Goal: Task Accomplishment & Management: Use online tool/utility

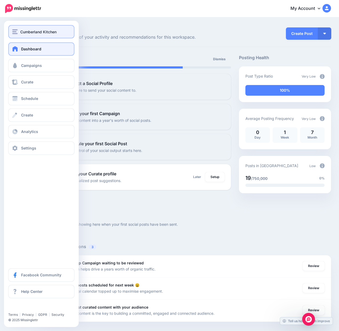
click at [17, 29] on div "Cumberland Kitchen" at bounding box center [41, 32] width 58 height 6
click at [13, 33] on img "button" at bounding box center [14, 31] width 5 height 5
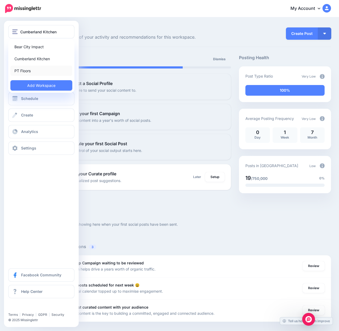
click at [37, 66] on link "PT Floors" at bounding box center [41, 71] width 62 height 10
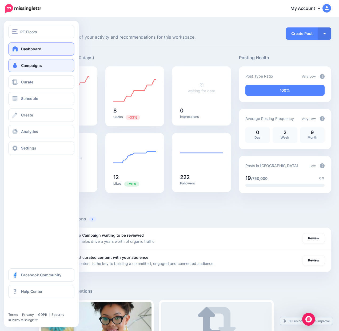
click at [15, 66] on span at bounding box center [14, 65] width 7 height 5
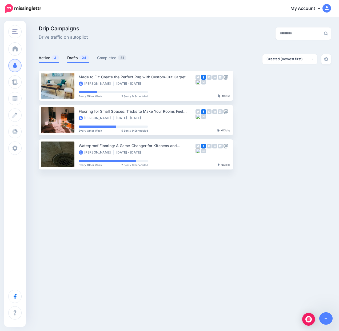
click at [74, 58] on link "Drafts 24" at bounding box center [78, 58] width 22 height 6
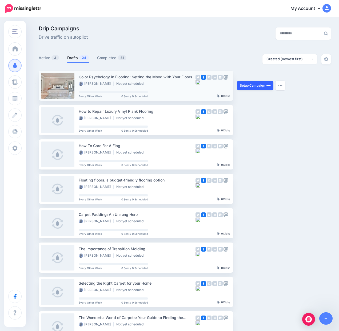
click at [251, 86] on link "Setup Campaign" at bounding box center [255, 86] width 36 height 10
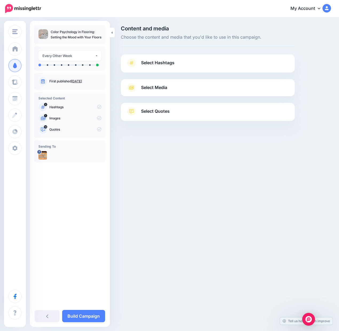
click at [156, 115] on span "Select Quotes" at bounding box center [155, 111] width 29 height 7
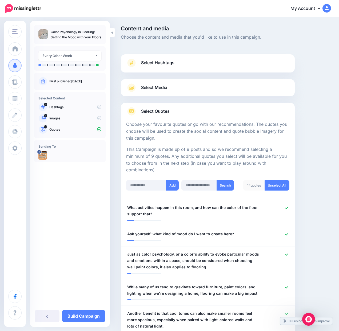
scroll to position [88, 0]
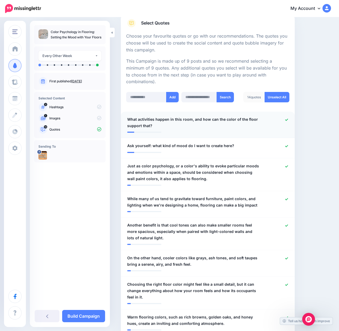
click at [285, 120] on icon at bounding box center [286, 119] width 3 height 3
click at [286, 145] on icon at bounding box center [286, 146] width 3 height 3
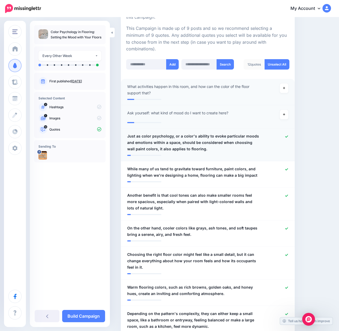
scroll to position [128, 0]
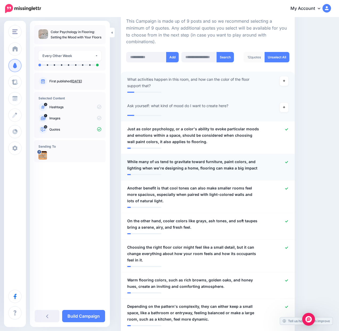
click at [251, 170] on span "While many of us tend to gravitate toward furniture, paint colors, and lighting…" at bounding box center [193, 165] width 133 height 13
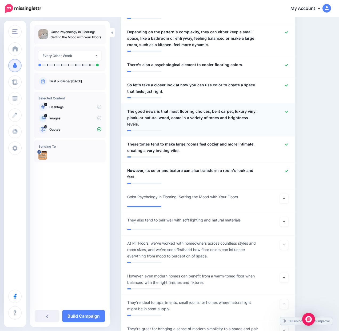
scroll to position [404, 0]
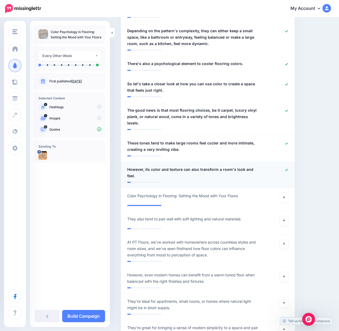
click at [287, 169] on icon at bounding box center [286, 170] width 3 height 2
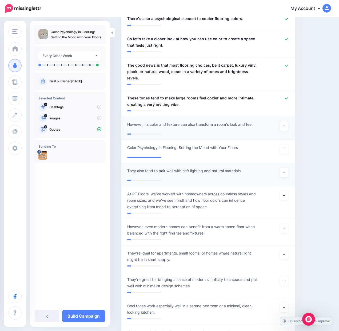
scroll to position [451, 0]
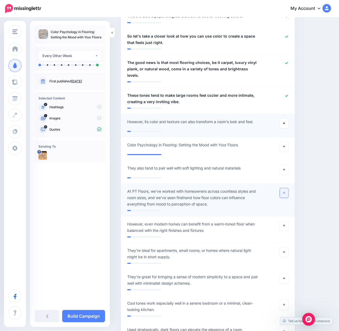
click at [283, 191] on icon at bounding box center [284, 192] width 2 height 3
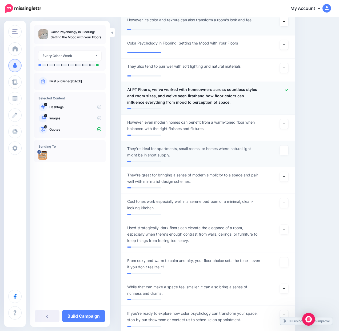
scroll to position [557, 0]
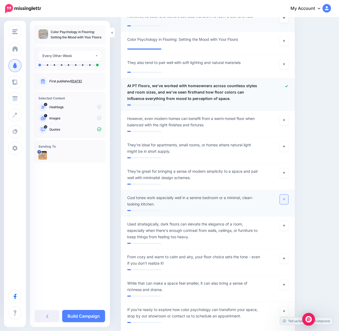
click at [284, 194] on link at bounding box center [283, 199] width 9 height 10
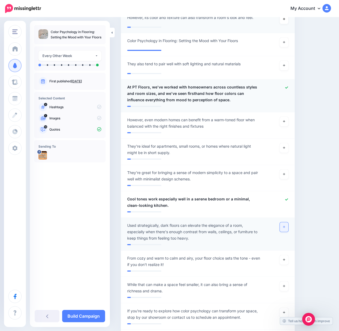
click at [283, 225] on icon at bounding box center [284, 226] width 2 height 3
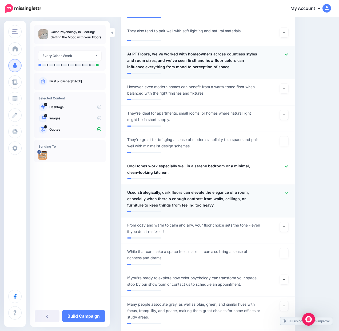
scroll to position [589, 0]
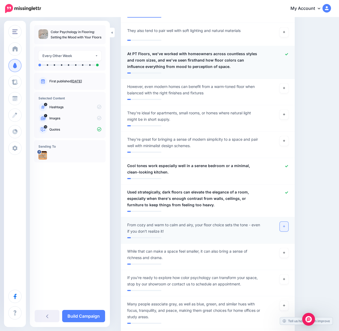
click at [283, 225] on icon at bounding box center [284, 226] width 2 height 3
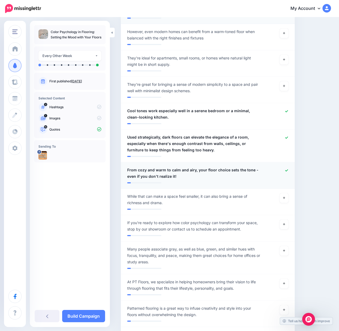
scroll to position [644, 0]
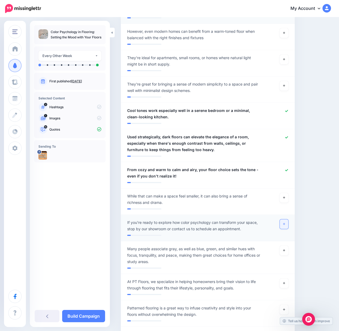
click at [284, 222] on icon at bounding box center [284, 223] width 2 height 3
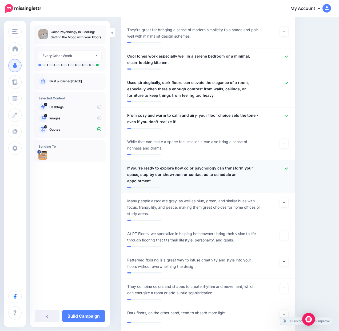
scroll to position [699, 0]
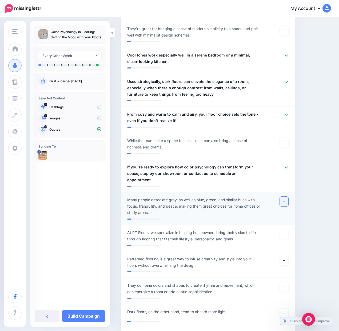
click at [285, 197] on link at bounding box center [283, 202] width 9 height 10
click at [284, 233] on icon at bounding box center [284, 234] width 2 height 3
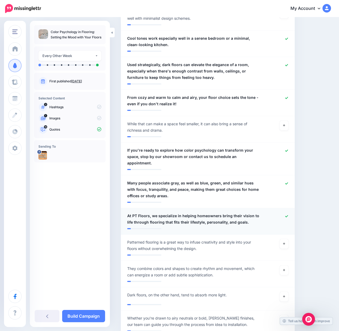
scroll to position [717, 0]
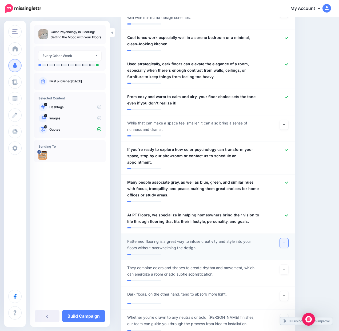
click at [285, 241] on icon at bounding box center [284, 242] width 2 height 3
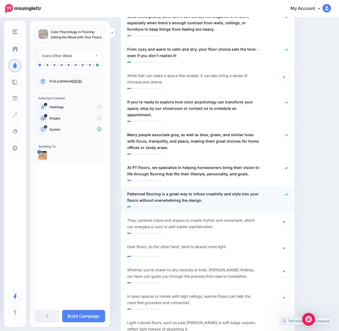
scroll to position [783, 0]
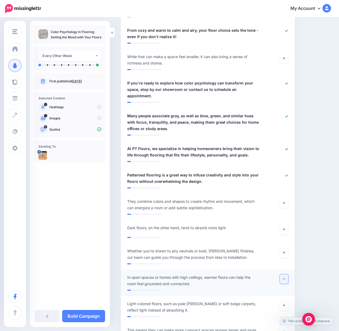
click at [281, 274] on link at bounding box center [283, 279] width 9 height 10
click at [94, 315] on link "Build Campaign" at bounding box center [83, 316] width 43 height 12
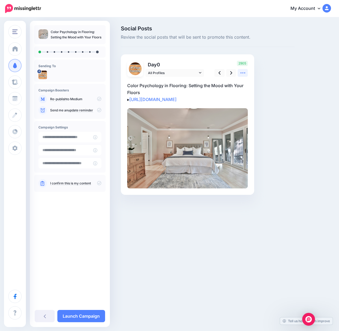
click at [242, 73] on icon at bounding box center [242, 72] width 5 height 1
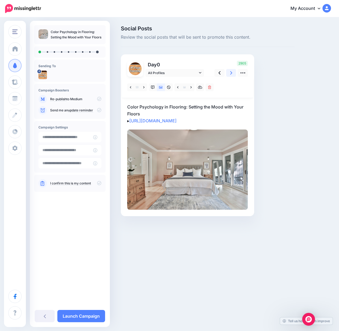
click at [231, 75] on icon at bounding box center [231, 73] width 2 height 6
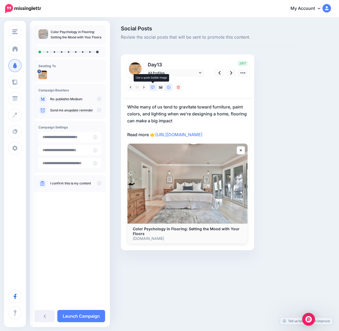
click at [155, 86] on link at bounding box center [153, 87] width 8 height 8
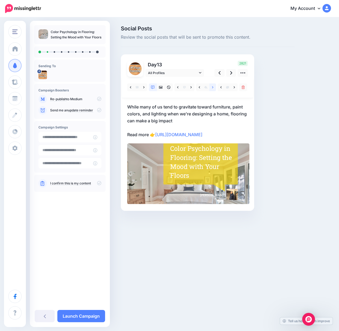
click at [213, 88] on link at bounding box center [212, 87] width 7 height 8
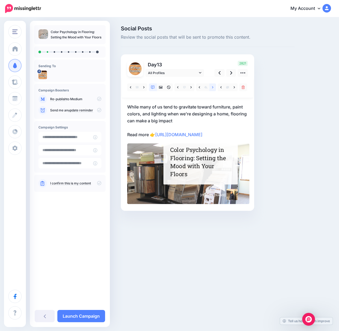
click at [213, 88] on link at bounding box center [212, 87] width 7 height 8
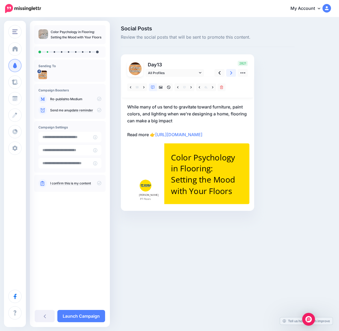
click at [233, 74] on link at bounding box center [231, 73] width 10 height 8
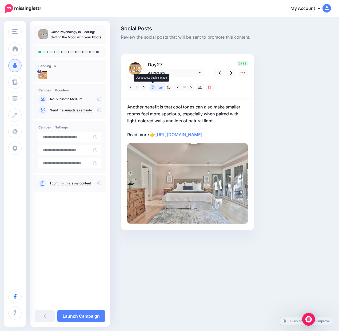
click at [153, 87] on icon at bounding box center [153, 88] width 4 height 4
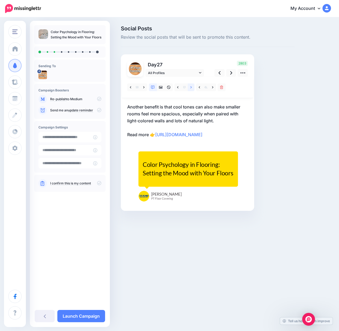
click at [189, 88] on link at bounding box center [191, 87] width 7 height 8
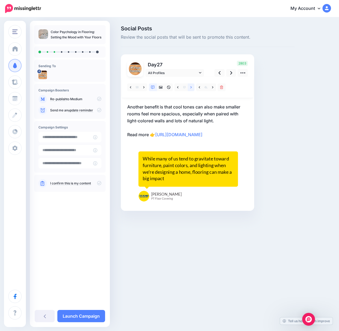
click at [189, 88] on link at bounding box center [191, 87] width 7 height 8
click at [177, 88] on icon at bounding box center [177, 88] width 1 height 4
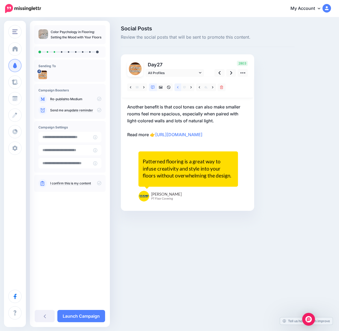
click at [177, 88] on icon at bounding box center [177, 88] width 1 height 4
click at [230, 72] on icon at bounding box center [231, 73] width 2 height 6
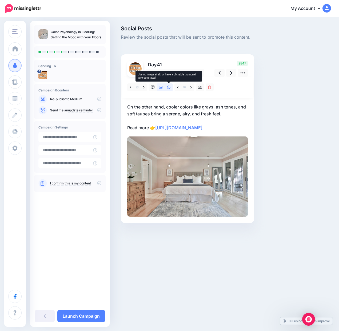
click at [168, 87] on icon at bounding box center [168, 87] width 3 height 3
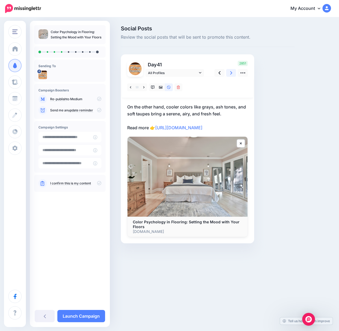
click at [232, 75] on link at bounding box center [231, 73] width 10 height 8
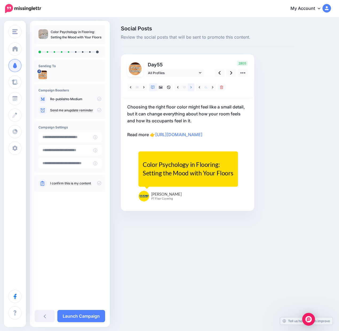
click at [190, 89] on icon at bounding box center [190, 88] width 1 height 4
click at [229, 73] on link at bounding box center [231, 73] width 10 height 8
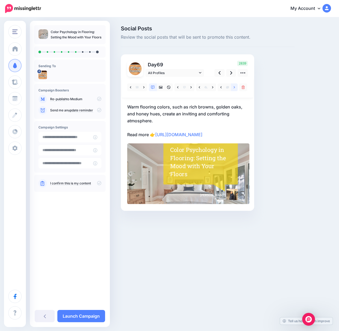
click at [235, 88] on link at bounding box center [234, 87] width 7 height 8
click at [192, 88] on link at bounding box center [191, 87] width 7 height 8
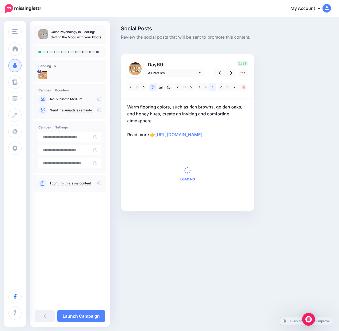
click at [215, 88] on link at bounding box center [212, 87] width 7 height 8
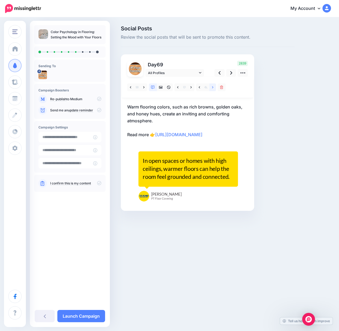
click at [213, 88] on link at bounding box center [212, 87] width 7 height 8
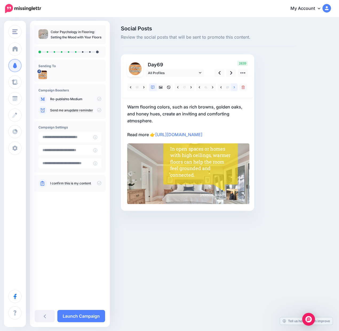
click at [234, 87] on icon at bounding box center [233, 87] width 1 height 2
click at [234, 88] on icon at bounding box center [233, 88] width 1 height 4
click at [233, 89] on link at bounding box center [234, 87] width 7 height 8
click at [211, 87] on link at bounding box center [212, 87] width 7 height 8
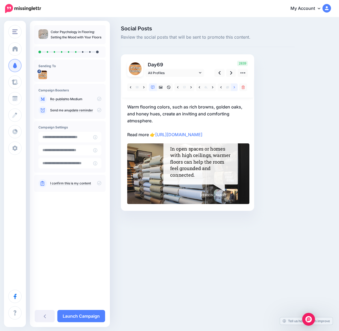
click at [235, 84] on link at bounding box center [234, 87] width 7 height 8
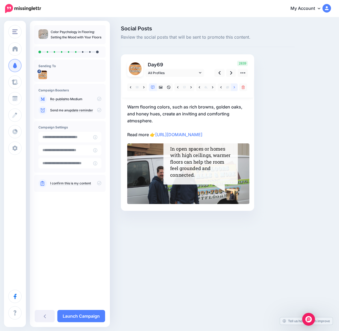
click at [235, 84] on link at bounding box center [234, 87] width 7 height 8
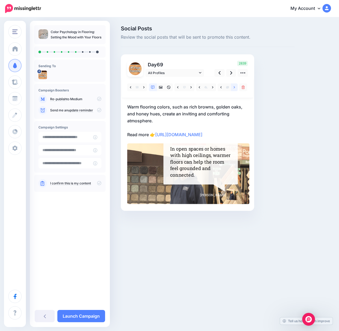
click at [235, 84] on link at bounding box center [234, 87] width 7 height 8
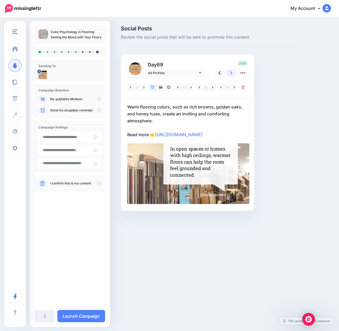
click at [233, 74] on link at bounding box center [231, 73] width 10 height 8
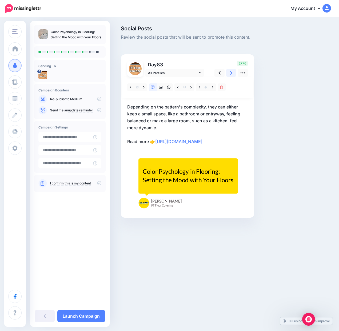
click at [232, 73] on icon at bounding box center [231, 72] width 2 height 3
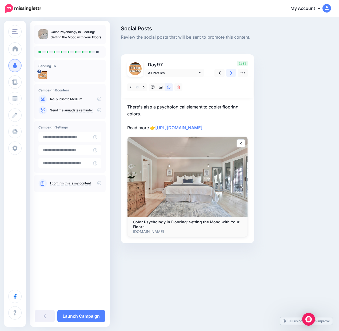
click at [229, 71] on link at bounding box center [231, 73] width 10 height 8
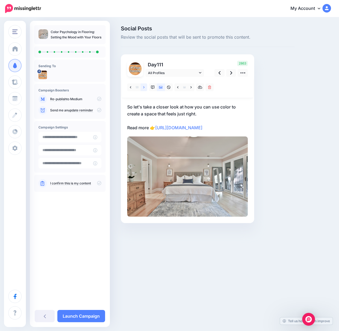
click at [143, 88] on link at bounding box center [143, 87] width 7 height 8
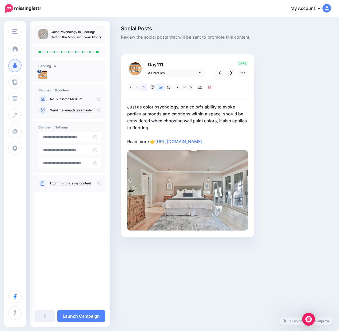
click at [143, 86] on icon at bounding box center [143, 87] width 1 height 2
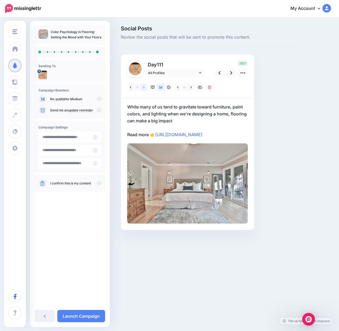
click at [143, 86] on icon at bounding box center [143, 87] width 1 height 2
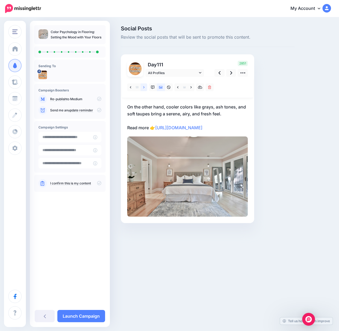
click at [143, 86] on icon at bounding box center [143, 87] width 1 height 2
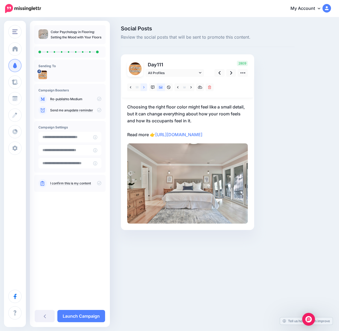
click at [143, 86] on icon at bounding box center [143, 87] width 1 height 2
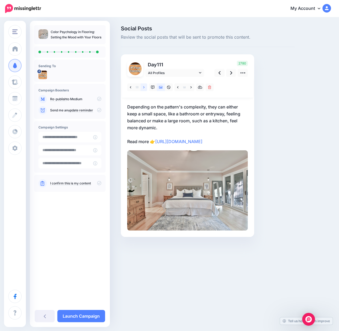
click at [143, 86] on icon at bounding box center [143, 87] width 1 height 2
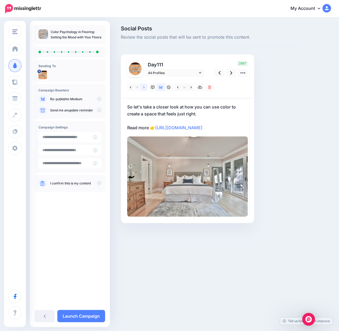
click at [143, 86] on icon at bounding box center [143, 87] width 1 height 2
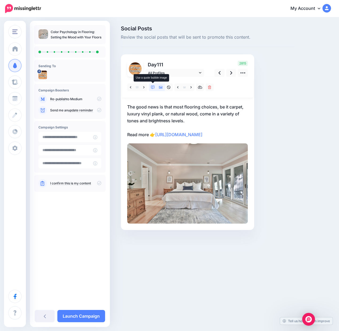
click at [153, 86] on icon at bounding box center [153, 88] width 4 height 4
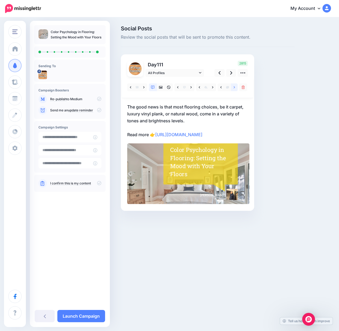
click at [234, 90] on link at bounding box center [234, 87] width 7 height 8
click at [211, 87] on link at bounding box center [212, 87] width 7 height 8
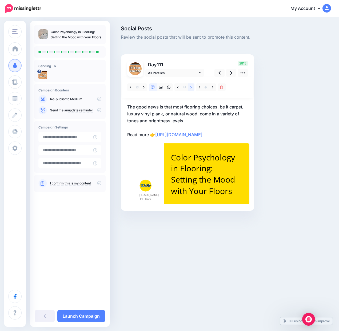
click at [189, 87] on link at bounding box center [191, 87] width 7 height 8
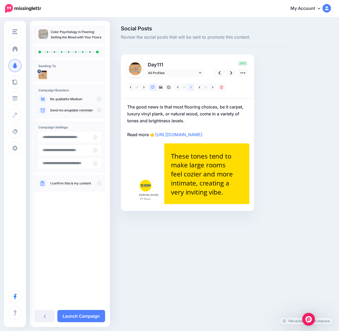
click at [189, 87] on link at bounding box center [191, 87] width 7 height 8
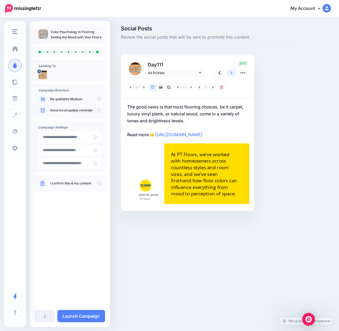
click at [231, 72] on icon at bounding box center [231, 72] width 2 height 3
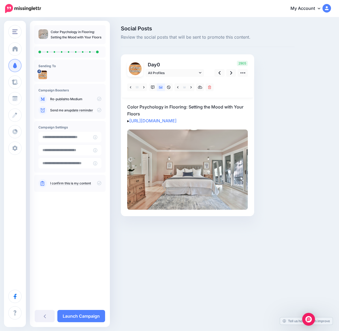
click at [99, 183] on icon at bounding box center [99, 183] width 4 height 4
click at [86, 313] on link "Launch Campaign" at bounding box center [81, 316] width 48 height 12
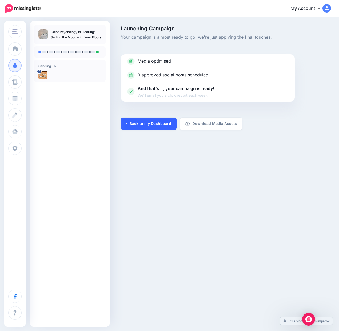
click at [157, 125] on link "Back to my Dashboard" at bounding box center [149, 123] width 56 height 12
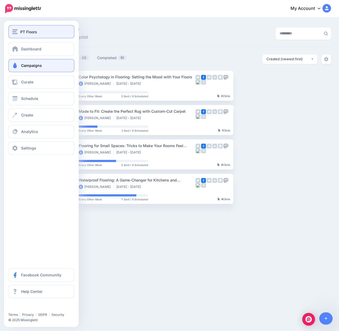
click at [18, 29] on div "PT Floors" at bounding box center [41, 32] width 58 height 6
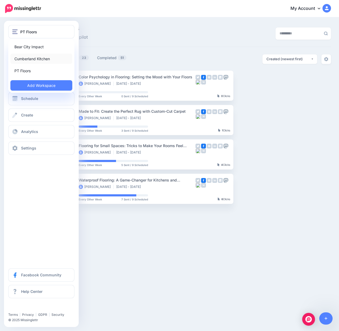
click at [40, 58] on link "Cumberland Kitchen" at bounding box center [41, 59] width 62 height 10
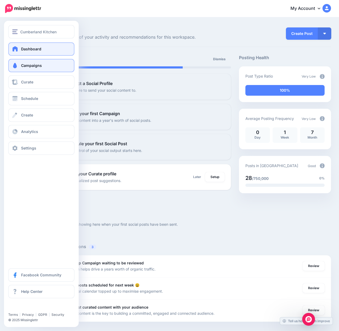
click at [31, 63] on span "Campaigns" at bounding box center [31, 65] width 21 height 5
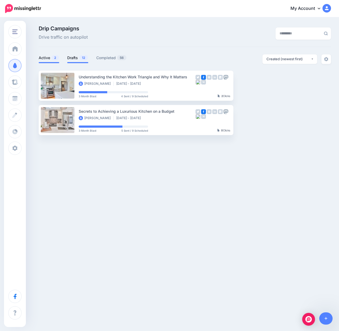
click at [76, 55] on link "Drafts 12" at bounding box center [77, 58] width 21 height 6
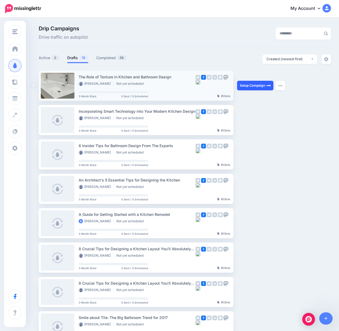
click at [249, 87] on link "Setup Campaign" at bounding box center [255, 86] width 36 height 10
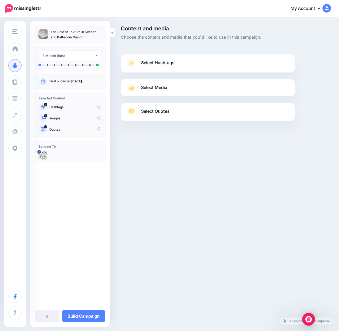
click at [148, 112] on span "Select Quotes" at bounding box center [155, 111] width 29 height 7
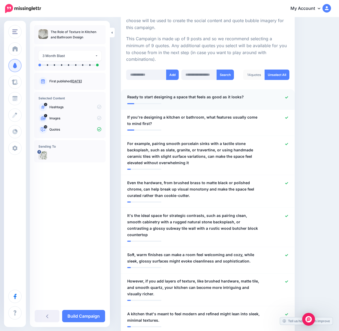
scroll to position [112, 0]
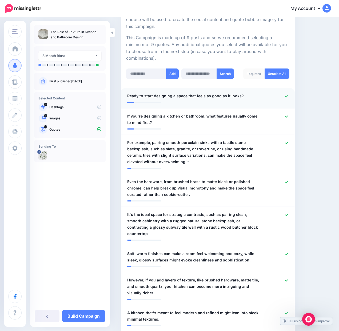
click at [287, 98] on div at bounding box center [278, 96] width 28 height 7
click at [287, 96] on icon at bounding box center [286, 96] width 3 height 2
click at [286, 117] on div at bounding box center [278, 119] width 28 height 13
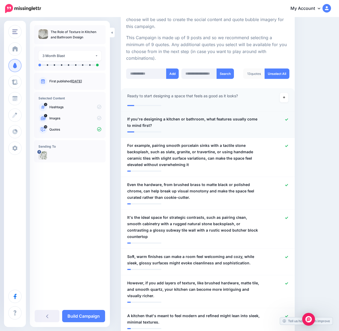
click at [287, 118] on icon at bounding box center [286, 119] width 3 height 3
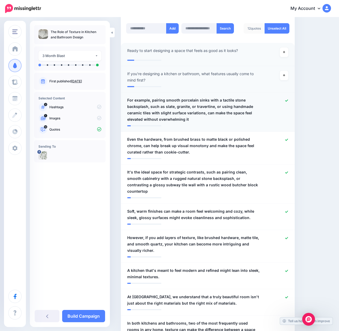
scroll to position [158, 0]
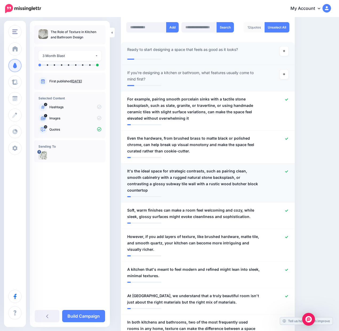
click at [285, 172] on icon at bounding box center [286, 171] width 3 height 2
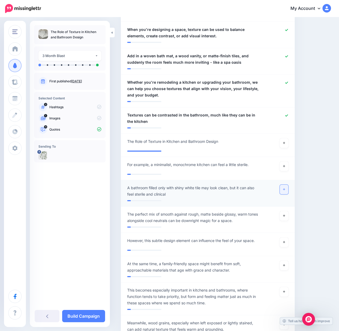
scroll to position [477, 0]
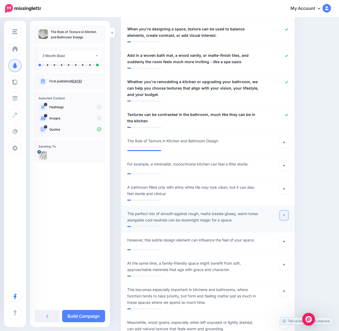
click at [283, 212] on link at bounding box center [283, 215] width 9 height 10
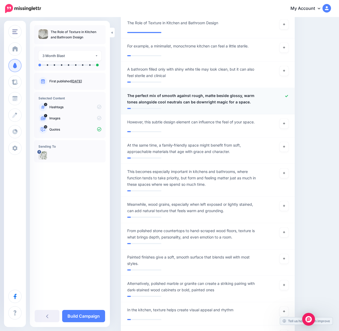
scroll to position [596, 0]
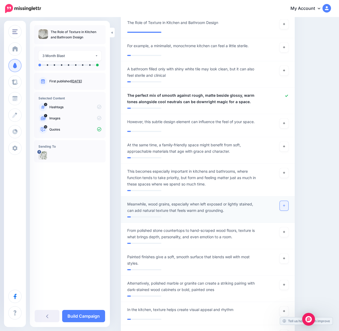
click at [283, 208] on link at bounding box center [283, 206] width 9 height 10
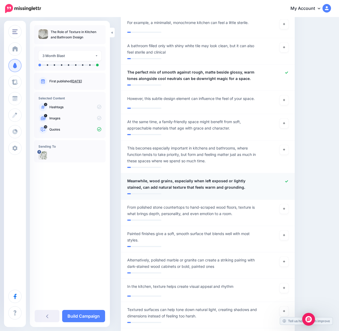
scroll to position [624, 0]
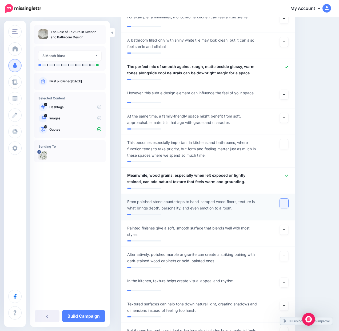
click at [286, 204] on link at bounding box center [283, 203] width 9 height 10
click at [282, 232] on link at bounding box center [283, 230] width 9 height 10
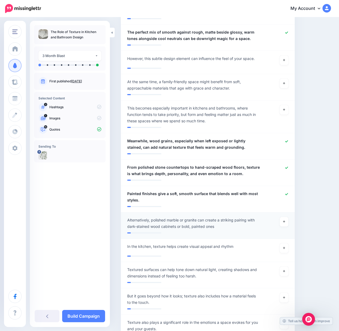
scroll to position [661, 0]
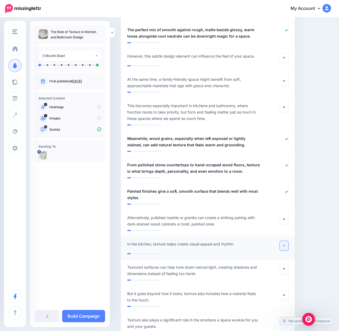
click at [284, 246] on icon at bounding box center [284, 245] width 2 height 3
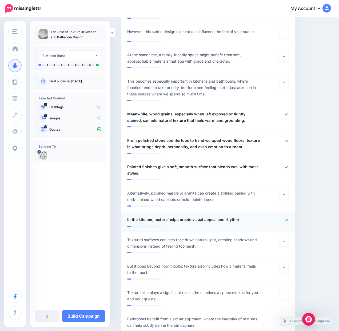
scroll to position [686, 0]
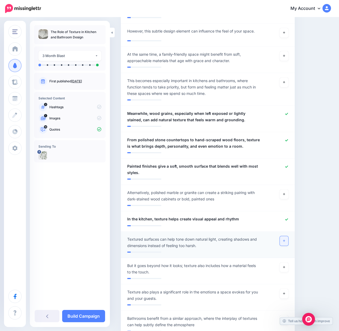
click at [282, 242] on link at bounding box center [283, 241] width 9 height 10
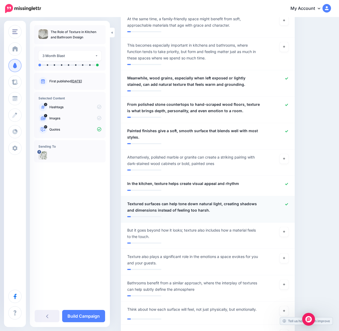
scroll to position [722, 0]
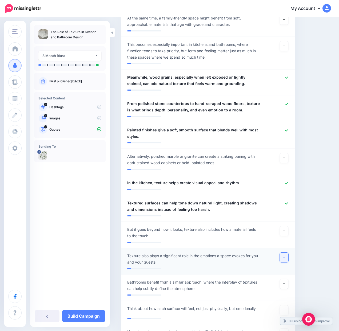
click at [284, 258] on icon at bounding box center [284, 257] width 2 height 3
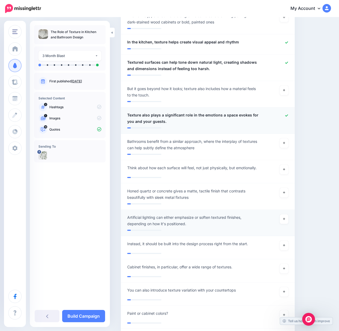
scroll to position [864, 0]
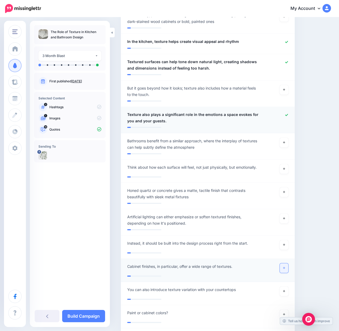
click at [286, 269] on link at bounding box center [283, 268] width 9 height 10
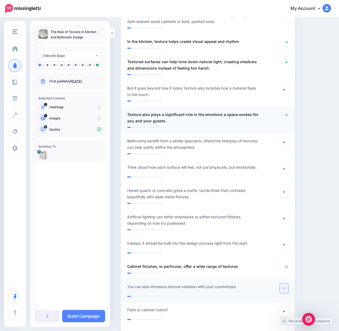
click at [284, 289] on icon at bounding box center [284, 288] width 2 height 3
click at [97, 314] on link "Build Campaign" at bounding box center [83, 316] width 43 height 12
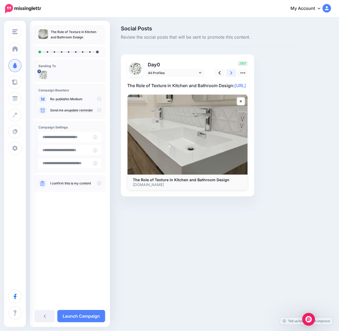
click at [228, 72] on link at bounding box center [231, 73] width 10 height 8
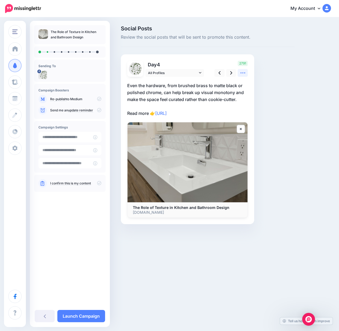
click at [243, 74] on icon at bounding box center [243, 73] width 6 height 6
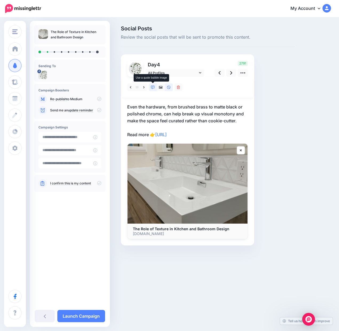
click at [152, 87] on icon at bounding box center [153, 88] width 4 height 4
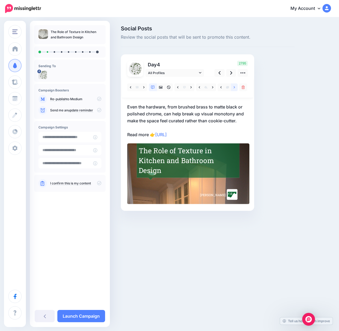
click at [233, 87] on icon at bounding box center [233, 88] width 1 height 4
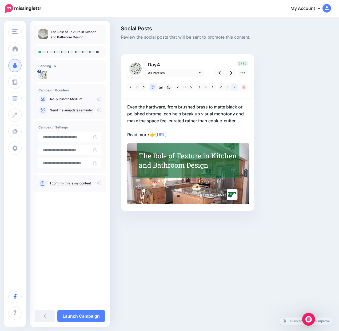
click at [233, 86] on link at bounding box center [234, 87] width 7 height 8
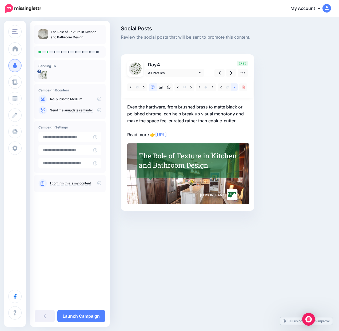
click at [233, 86] on link at bounding box center [234, 87] width 7 height 8
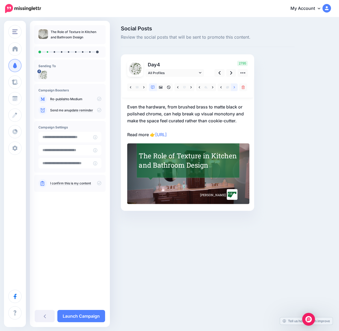
click at [233, 86] on link at bounding box center [234, 87] width 7 height 8
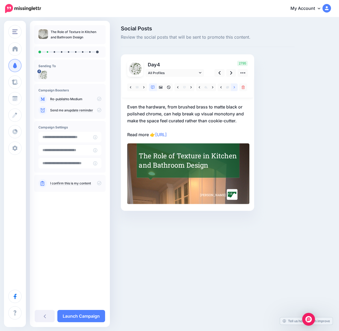
click at [233, 86] on link at bounding box center [234, 87] width 7 height 8
click at [235, 90] on link at bounding box center [234, 87] width 7 height 8
click at [192, 87] on link at bounding box center [191, 87] width 7 height 8
click at [214, 88] on link at bounding box center [212, 87] width 7 height 8
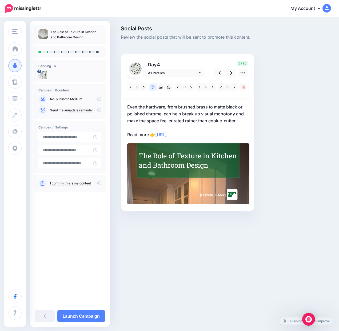
click at [212, 101] on div at bounding box center [187, 141] width 120 height 128
click at [228, 74] on link at bounding box center [231, 73] width 10 height 8
click at [219, 74] on icon at bounding box center [219, 72] width 2 height 3
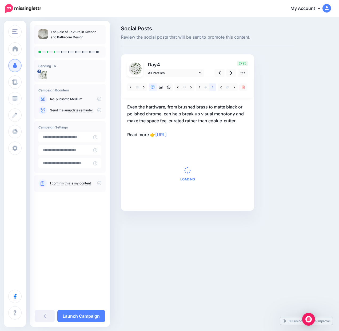
click at [211, 89] on link at bounding box center [212, 87] width 7 height 8
click at [212, 87] on icon at bounding box center [212, 88] width 1 height 4
click at [221, 75] on link at bounding box center [219, 73] width 10 height 8
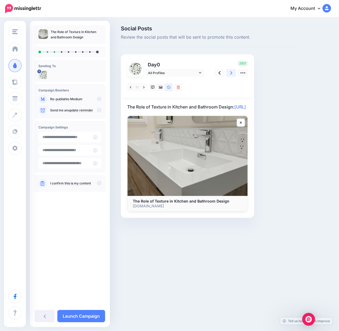
click at [229, 75] on link at bounding box center [231, 73] width 10 height 8
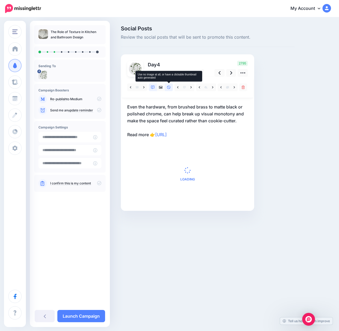
click at [170, 87] on link at bounding box center [169, 87] width 8 height 8
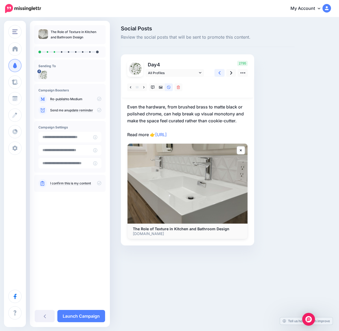
click at [223, 74] on link at bounding box center [219, 73] width 10 height 8
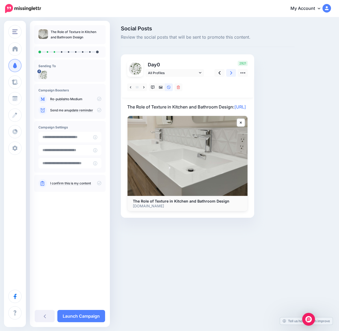
click at [229, 74] on link at bounding box center [231, 73] width 10 height 8
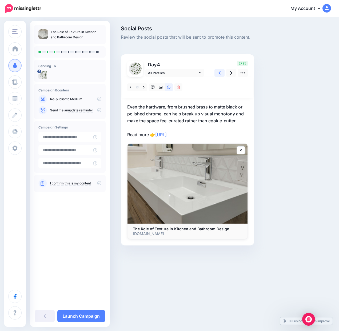
click at [220, 73] on icon at bounding box center [219, 73] width 2 height 6
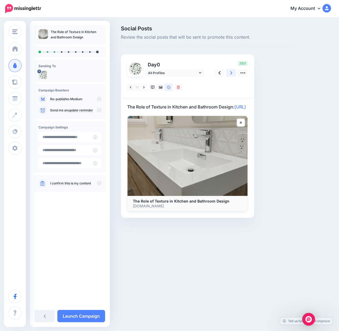
click at [229, 74] on link at bounding box center [231, 73] width 10 height 8
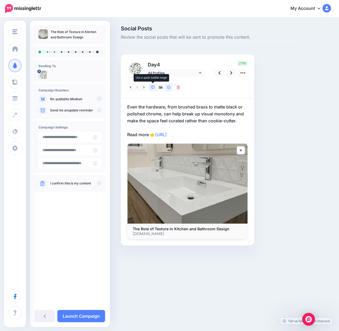
click at [152, 88] on icon at bounding box center [153, 88] width 4 height 4
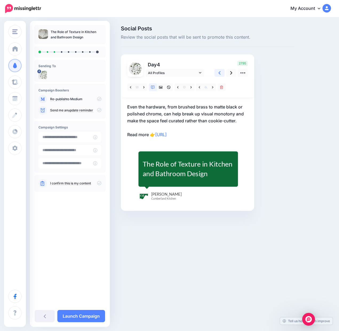
click at [216, 72] on link at bounding box center [219, 73] width 10 height 8
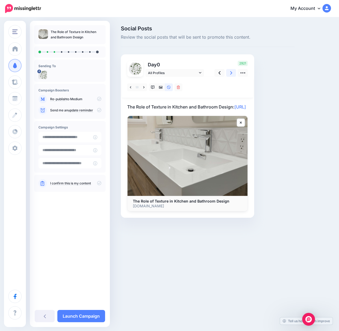
click at [230, 74] on icon at bounding box center [231, 73] width 2 height 6
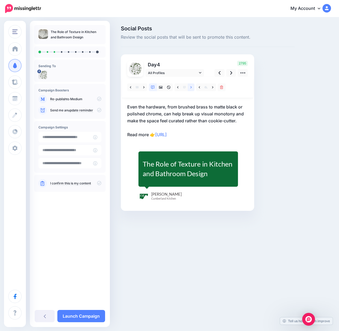
click at [189, 88] on link at bounding box center [191, 87] width 7 height 8
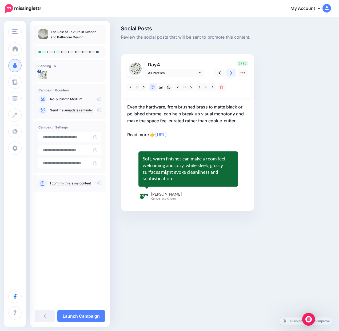
click at [231, 72] on icon at bounding box center [231, 72] width 2 height 3
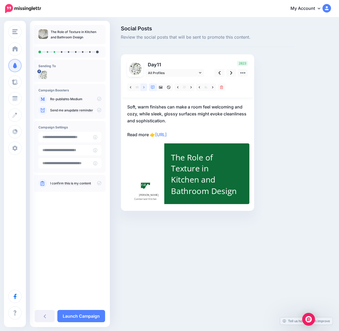
click at [144, 87] on icon at bounding box center [143, 87] width 1 height 2
click at [211, 88] on link at bounding box center [212, 87] width 7 height 8
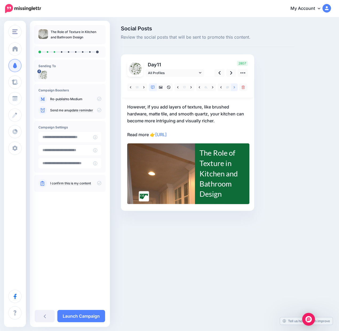
click at [233, 88] on link at bounding box center [234, 87] width 7 height 8
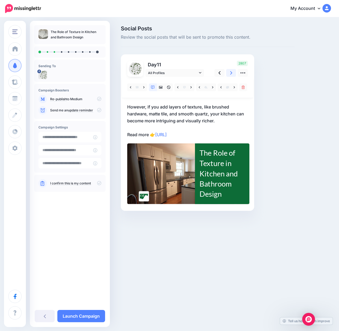
click at [232, 74] on link at bounding box center [231, 73] width 10 height 8
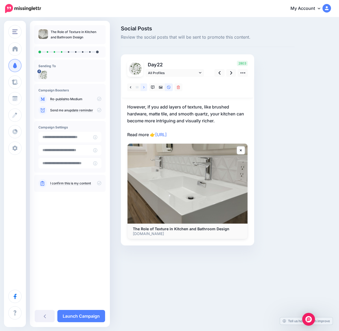
click at [144, 86] on icon at bounding box center [143, 88] width 1 height 4
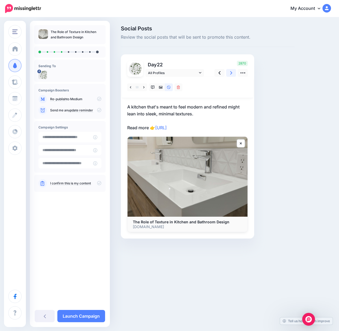
click at [229, 75] on link at bounding box center [231, 73] width 10 height 8
click at [144, 87] on link at bounding box center [143, 87] width 7 height 8
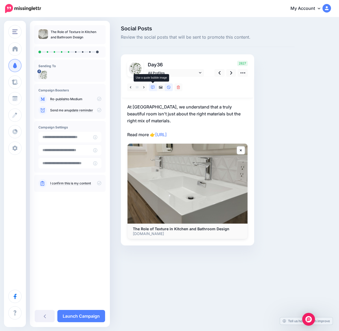
click at [154, 89] on icon at bounding box center [153, 88] width 4 height 4
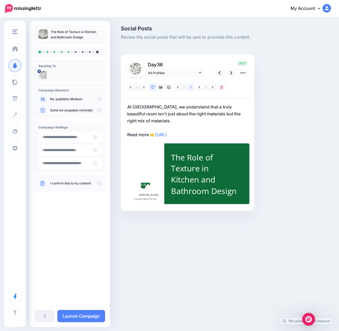
click at [192, 88] on link at bounding box center [191, 87] width 7 height 8
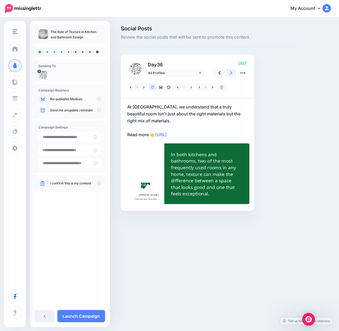
click at [231, 74] on icon at bounding box center [231, 72] width 2 height 3
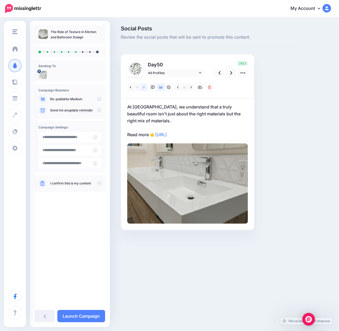
click at [143, 87] on icon at bounding box center [143, 88] width 1 height 4
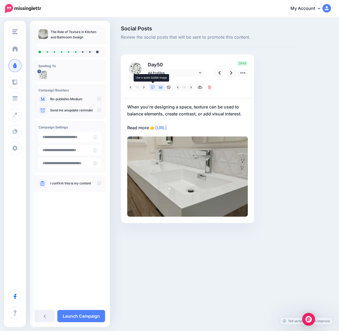
click at [153, 88] on icon at bounding box center [153, 88] width 4 height 4
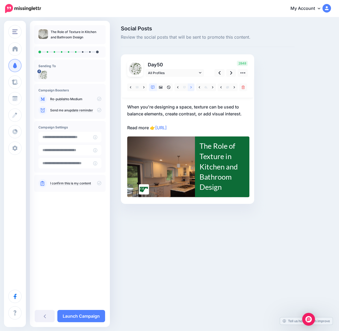
click at [192, 88] on link at bounding box center [191, 87] width 7 height 8
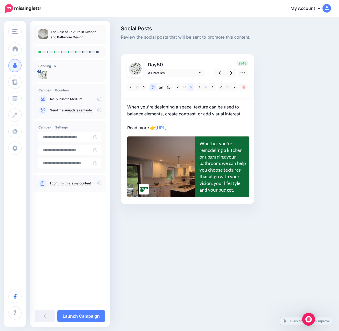
click at [192, 88] on link at bounding box center [191, 87] width 7 height 8
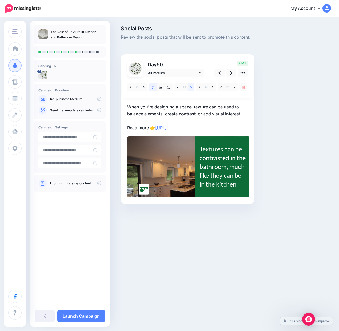
click at [192, 88] on link at bounding box center [191, 87] width 7 height 8
click at [234, 88] on icon at bounding box center [233, 88] width 1 height 4
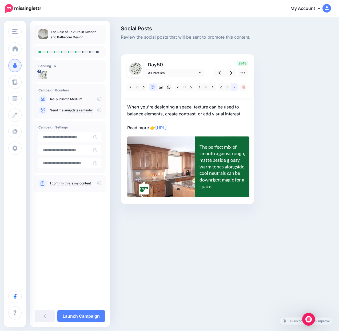
click at [234, 88] on icon at bounding box center [233, 88] width 1 height 4
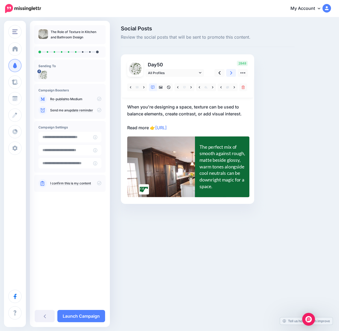
click at [230, 72] on icon at bounding box center [231, 73] width 2 height 6
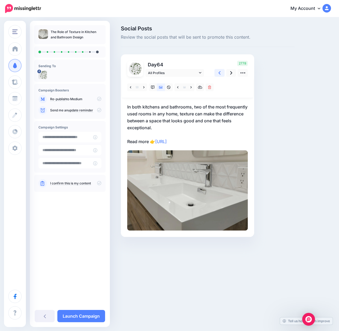
click at [216, 72] on link at bounding box center [219, 73] width 10 height 8
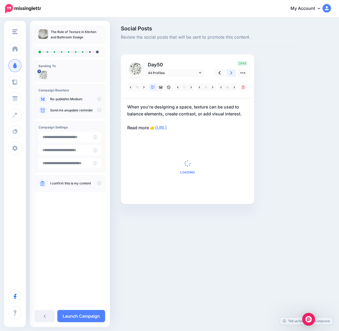
click at [231, 73] on icon at bounding box center [231, 72] width 2 height 3
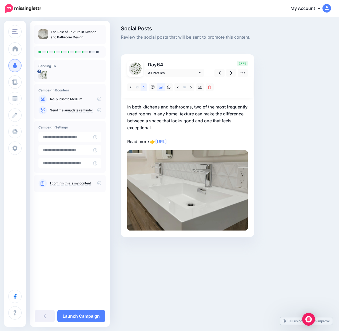
click at [144, 90] on link at bounding box center [143, 87] width 7 height 8
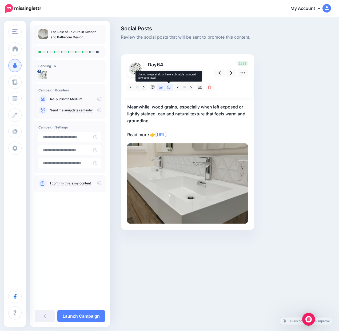
click at [169, 89] on link at bounding box center [169, 87] width 8 height 8
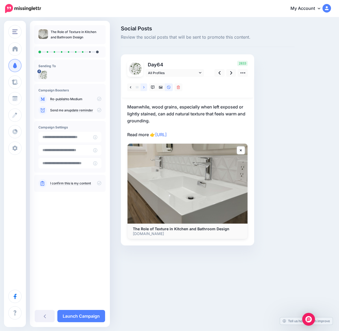
click at [143, 89] on link at bounding box center [143, 87] width 7 height 8
click at [230, 72] on icon at bounding box center [231, 72] width 2 height 3
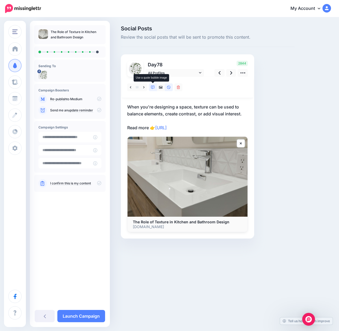
click at [152, 89] on link at bounding box center [153, 87] width 8 height 8
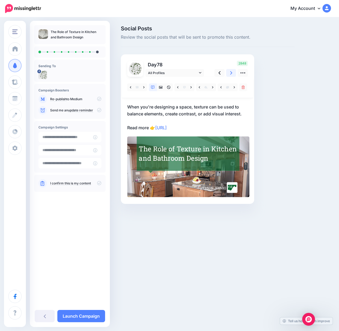
click at [230, 75] on icon at bounding box center [231, 73] width 2 height 6
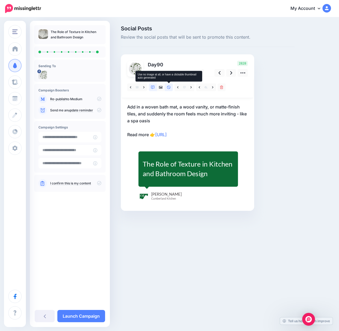
click at [168, 86] on icon at bounding box center [168, 87] width 3 height 3
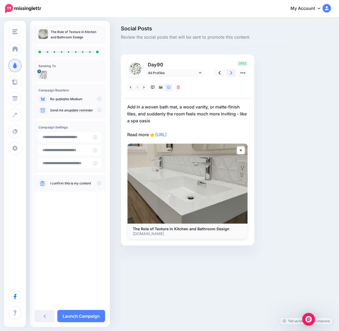
click at [231, 74] on icon at bounding box center [231, 72] width 2 height 3
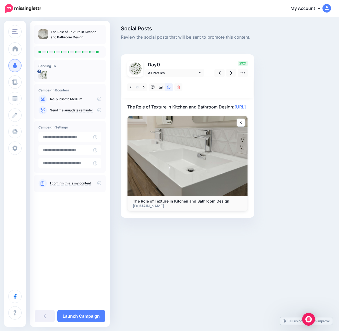
click at [99, 182] on icon at bounding box center [99, 183] width 4 height 4
click at [95, 313] on link "Launch Campaign" at bounding box center [81, 316] width 48 height 12
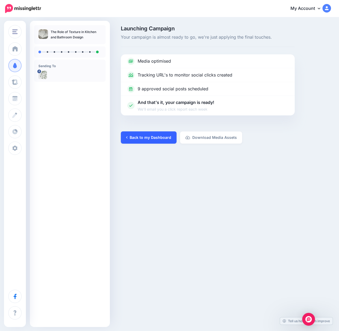
click at [146, 139] on link "Back to my Dashboard" at bounding box center [149, 137] width 56 height 12
